Goal: Task Accomplishment & Management: Manage account settings

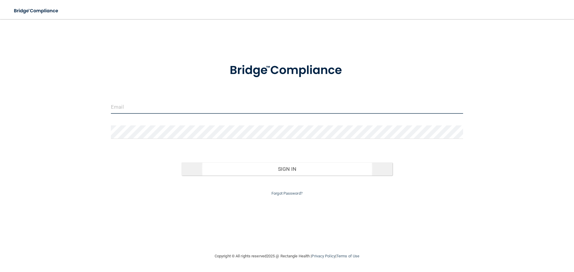
type input "[PERSON_NAME][EMAIL_ADDRESS][DOMAIN_NAME]"
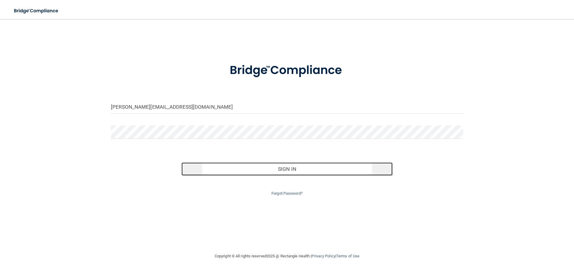
click at [281, 169] on button "Sign In" at bounding box center [286, 169] width 211 height 13
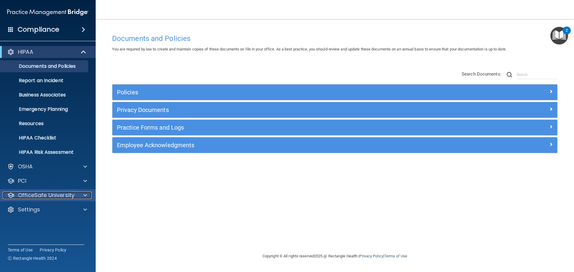
click at [48, 199] on p "OfficeSafe University" at bounding box center [46, 195] width 56 height 7
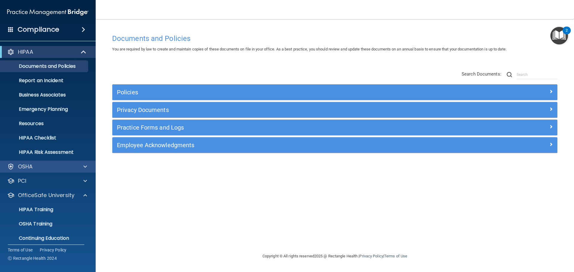
click at [31, 171] on div "OSHA" at bounding box center [48, 167] width 96 height 12
click at [84, 169] on span at bounding box center [85, 166] width 4 height 7
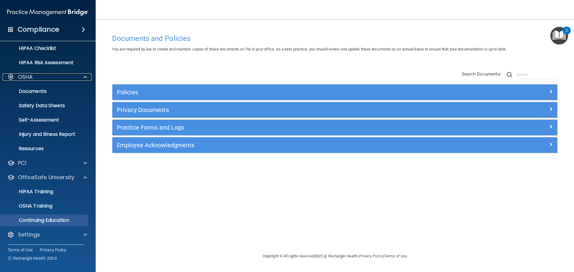
scroll to position [91, 0]
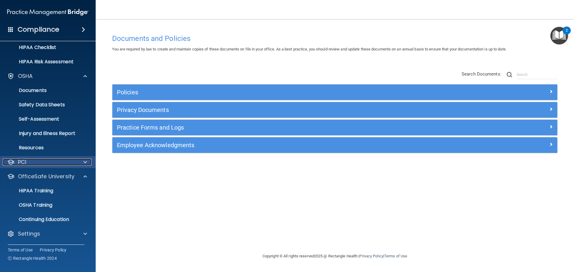
click at [83, 164] on div at bounding box center [84, 162] width 15 height 7
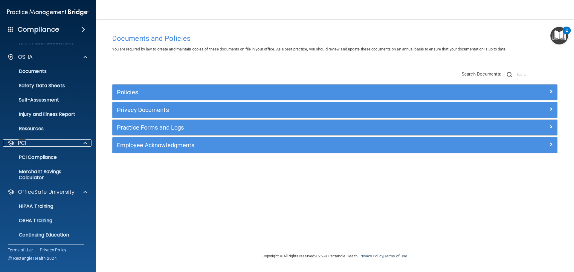
scroll to position [125, 0]
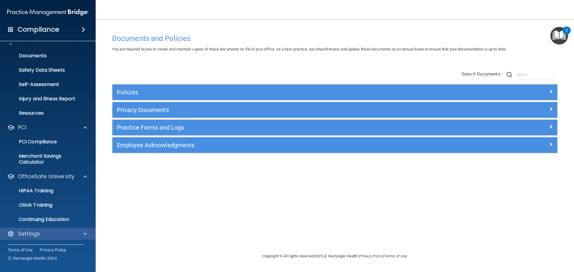
click at [80, 230] on div "Settings" at bounding box center [48, 234] width 96 height 12
click at [83, 232] on div at bounding box center [84, 233] width 15 height 7
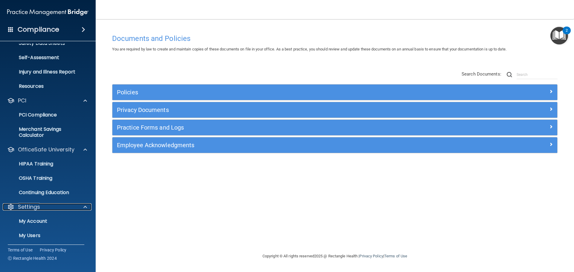
scroll to position [183, 0]
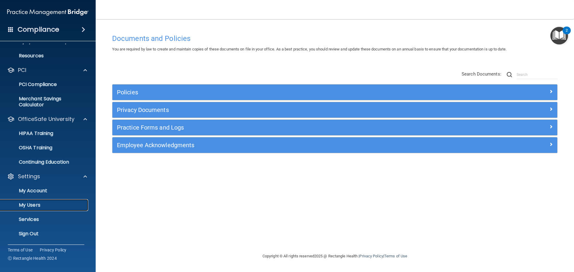
click at [37, 204] on p "My Users" at bounding box center [45, 205] width 82 height 6
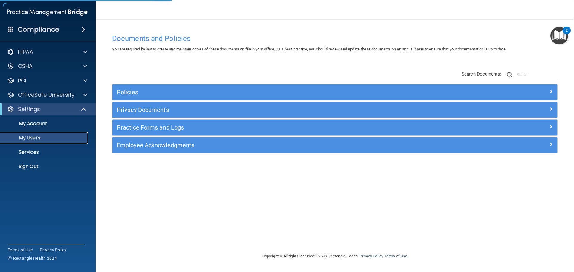
select select "20"
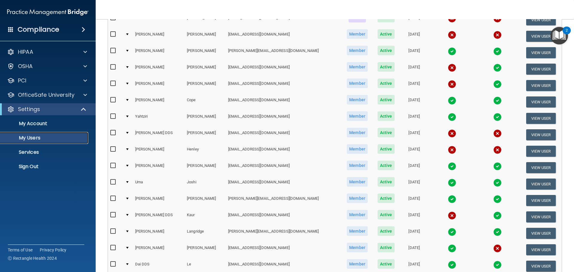
scroll to position [133, 0]
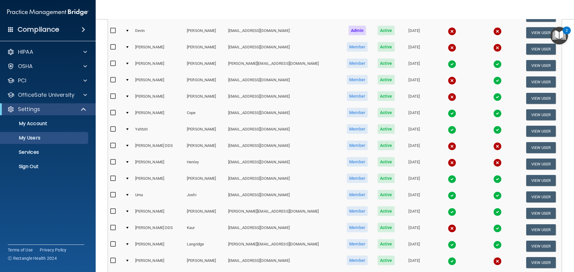
click at [114, 144] on input "checkbox" at bounding box center [113, 145] width 7 height 5
checkbox input "true"
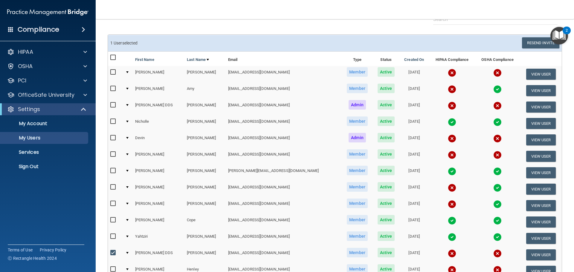
scroll to position [0, 0]
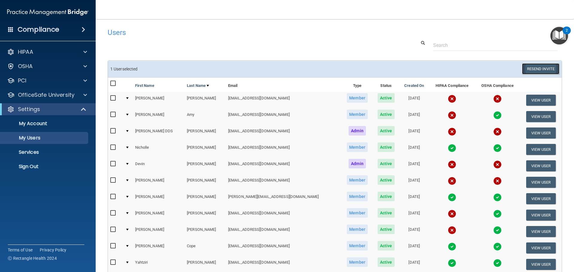
click at [530, 67] on button "Resend Invite" at bounding box center [540, 68] width 37 height 11
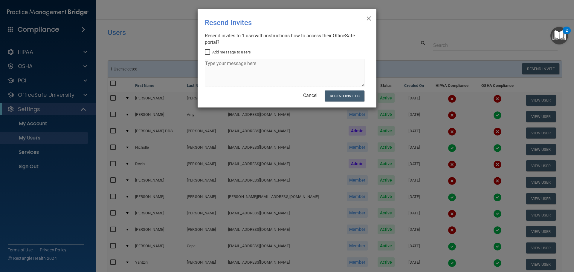
click at [208, 51] on input "Add message to users" at bounding box center [208, 52] width 7 height 5
checkbox input "true"
click at [222, 72] on textarea at bounding box center [285, 73] width 160 height 28
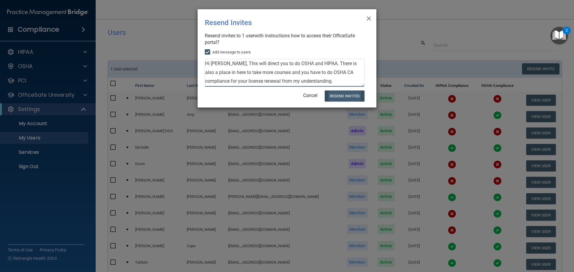
type textarea "Hi [PERSON_NAME], This will direct you to do OSHA and HIPAA. There is also a pl…"
click at [342, 96] on button "Resend Invites" at bounding box center [345, 96] width 40 height 11
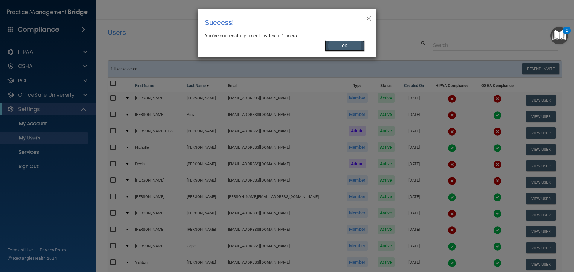
click at [332, 44] on button "OK" at bounding box center [345, 45] width 40 height 11
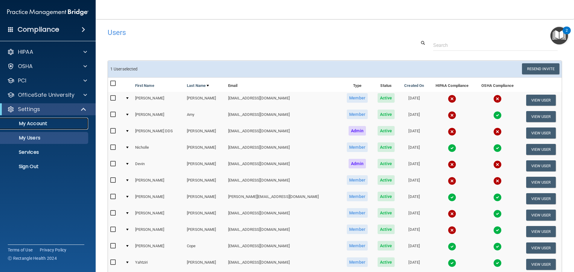
click at [37, 124] on p "My Account" at bounding box center [45, 124] width 82 height 6
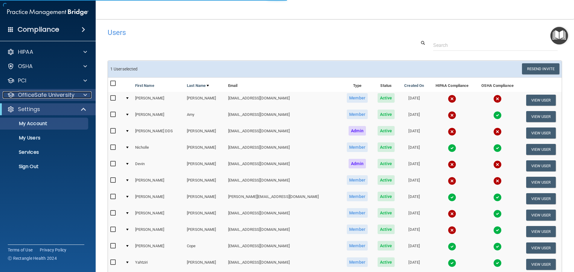
click at [38, 94] on p "OfficeSafe University" at bounding box center [46, 94] width 56 height 7
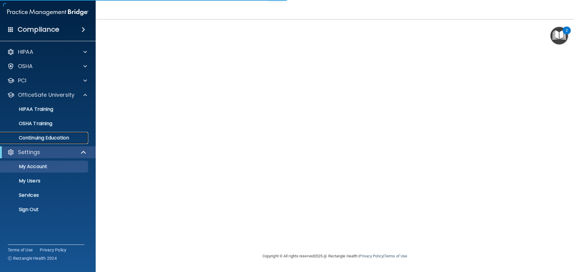
click at [39, 139] on p "Continuing Education" at bounding box center [45, 138] width 82 height 6
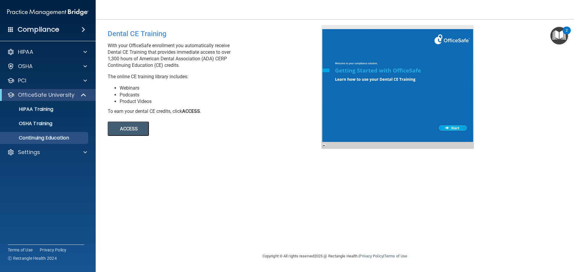
click at [128, 131] on button "ACCESS" at bounding box center [128, 129] width 41 height 14
click at [129, 128] on button "ACCESS" at bounding box center [128, 129] width 41 height 14
